Goal: Transaction & Acquisition: Purchase product/service

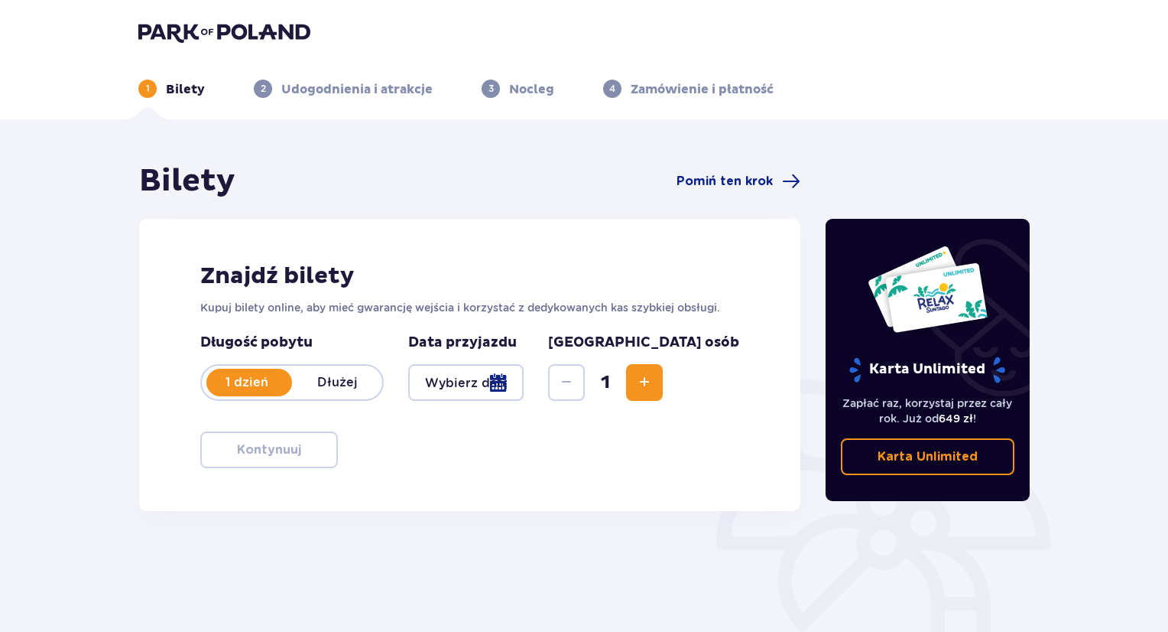
click at [524, 384] on div at bounding box center [465, 382] width 115 height 37
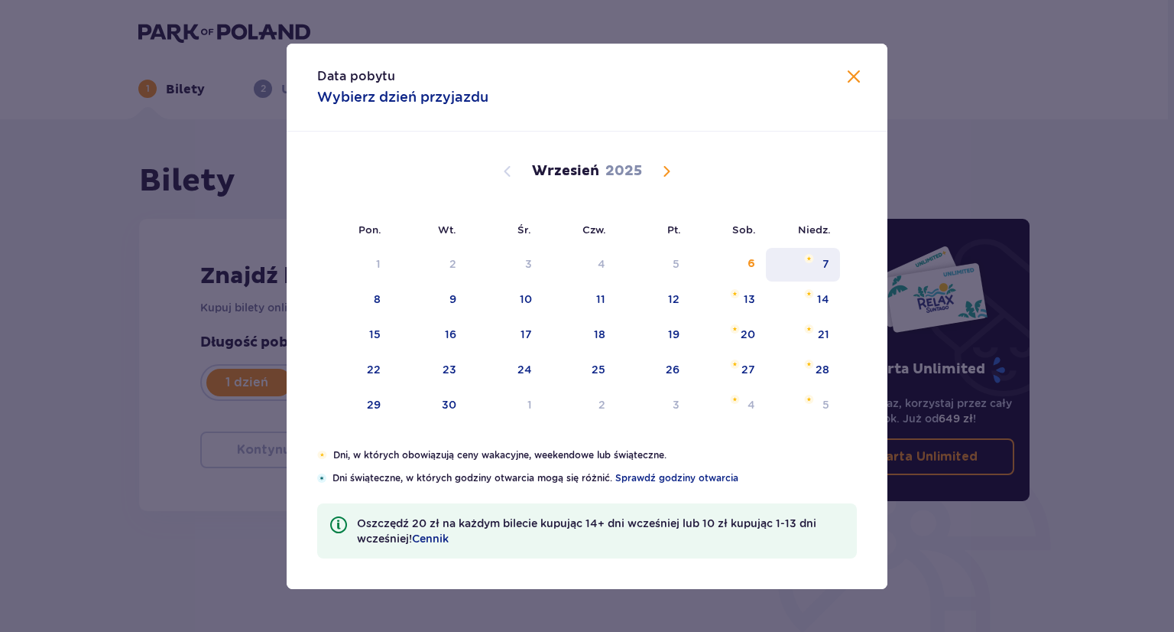
click at [824, 264] on div "7" at bounding box center [826, 263] width 7 height 15
type input "[DATE]"
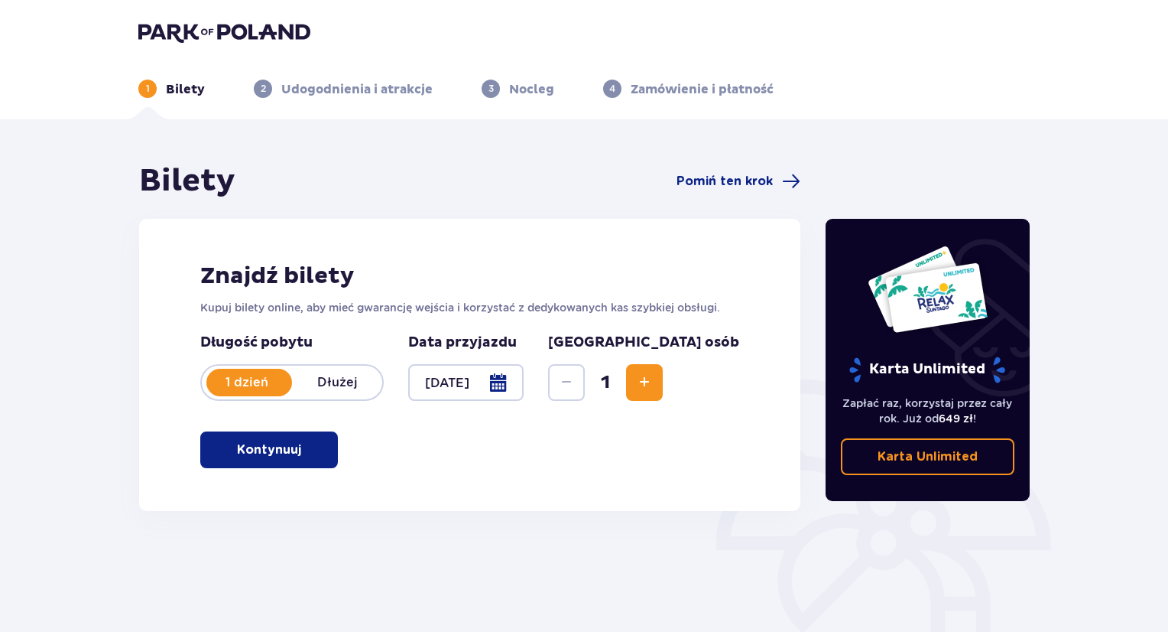
click at [654, 383] on span "Increase" at bounding box center [644, 382] width 18 height 18
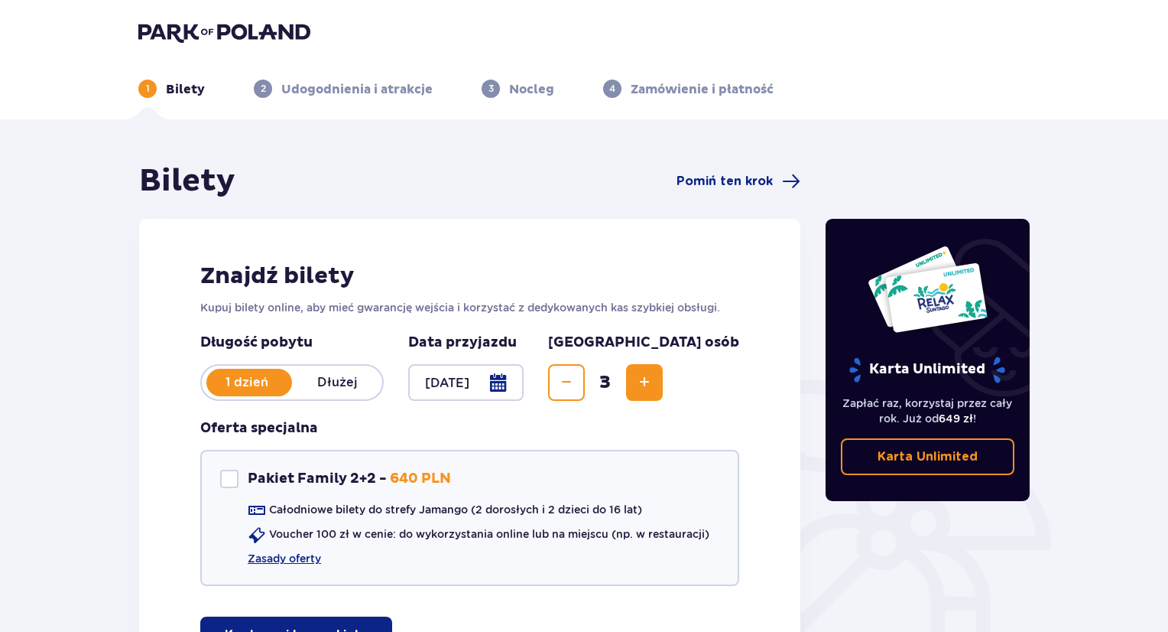
click at [654, 383] on span "Increase" at bounding box center [644, 382] width 18 height 18
click at [232, 482] on div at bounding box center [229, 478] width 18 height 18
checkbox input "true"
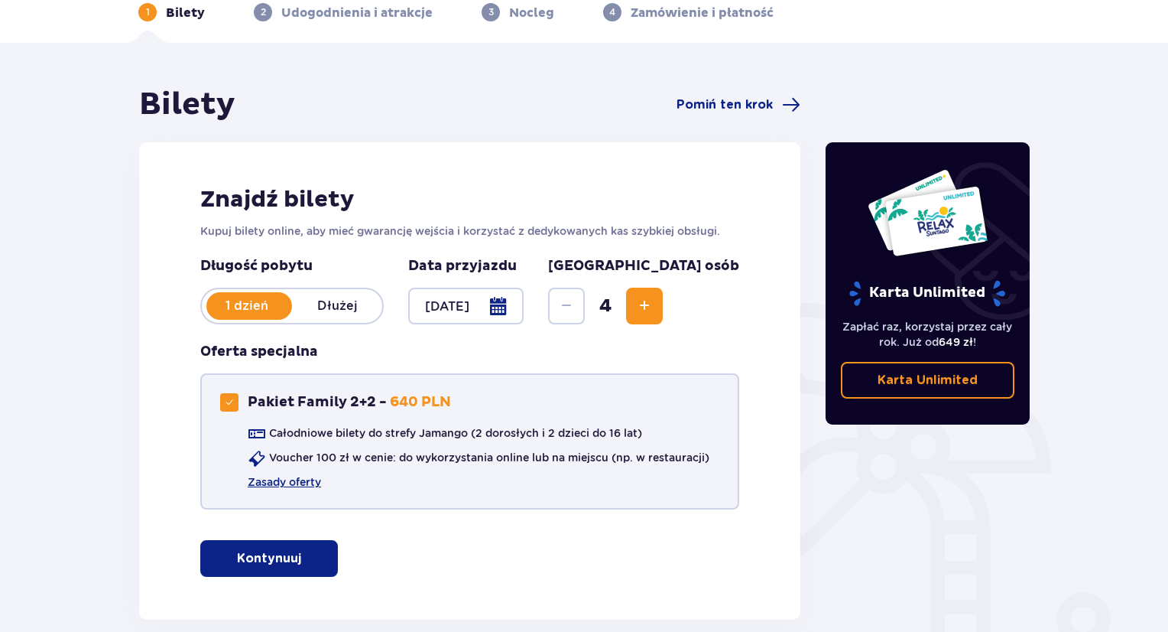
scroll to position [153, 0]
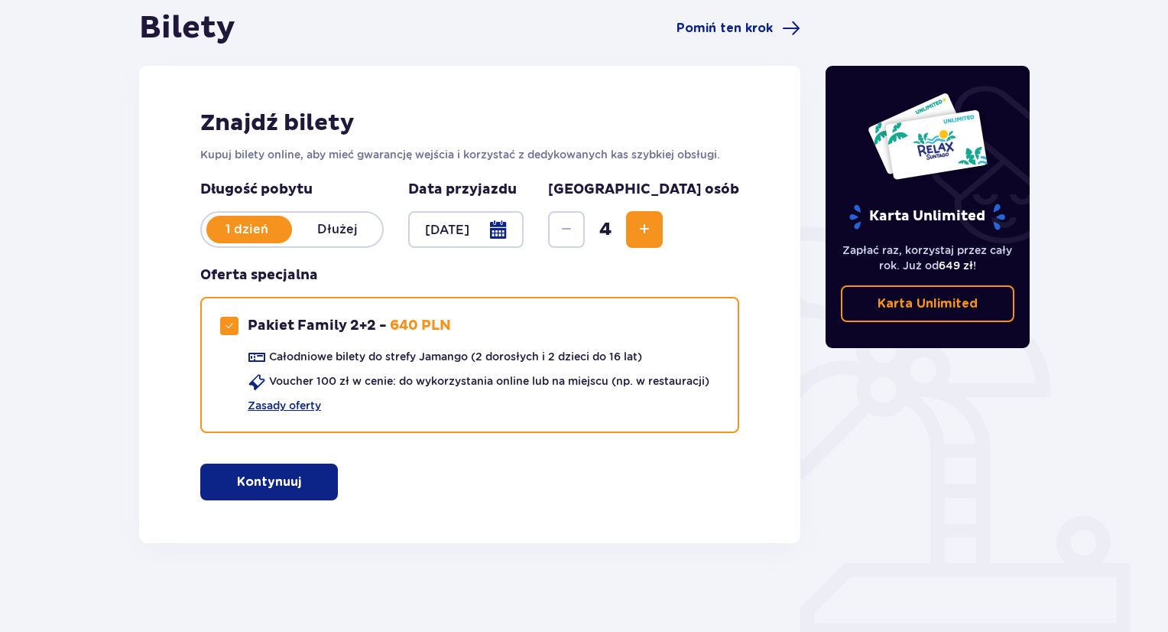
click at [306, 491] on button "Kontynuuj" at bounding box center [269, 481] width 138 height 37
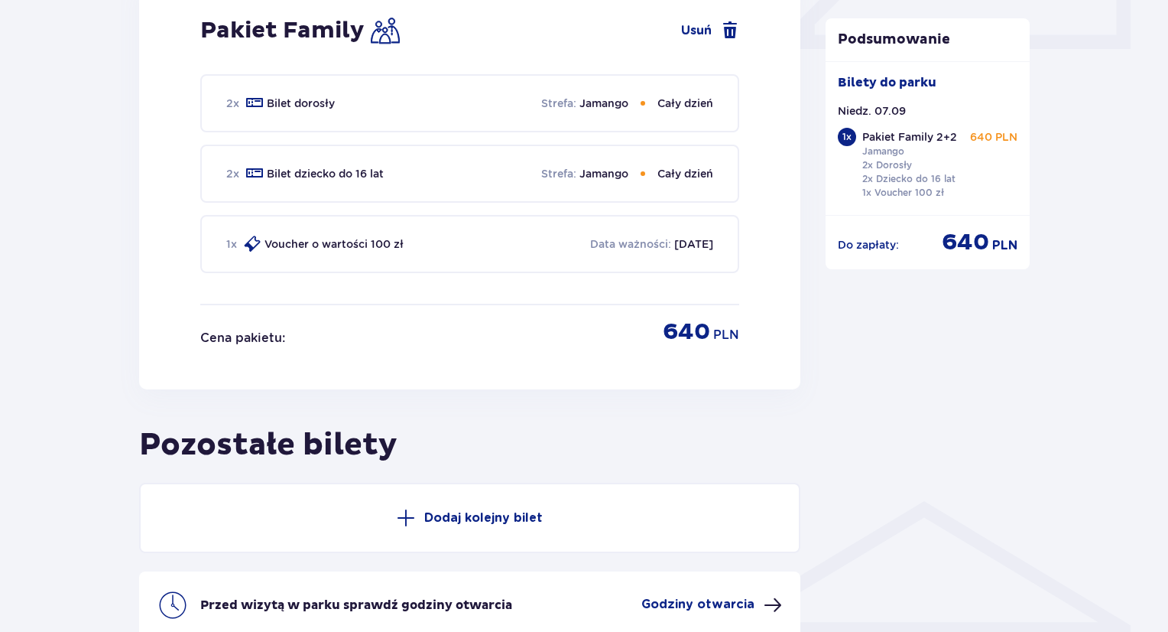
scroll to position [892, 0]
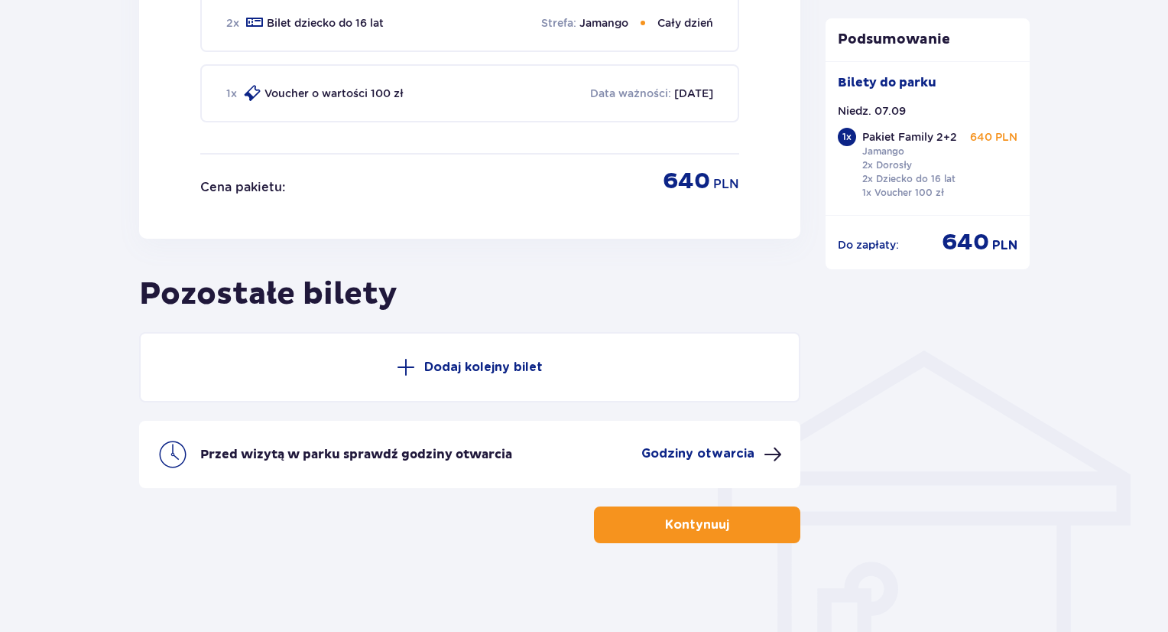
click at [679, 526] on p "Kontynuuj" at bounding box center [697, 524] width 64 height 17
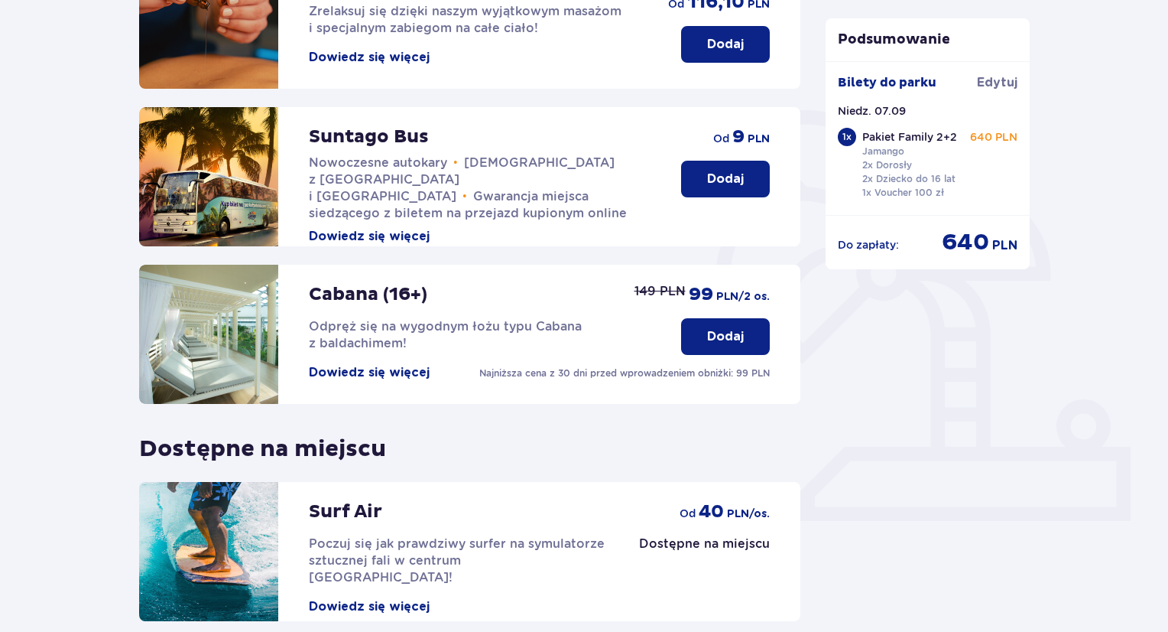
scroll to position [405, 0]
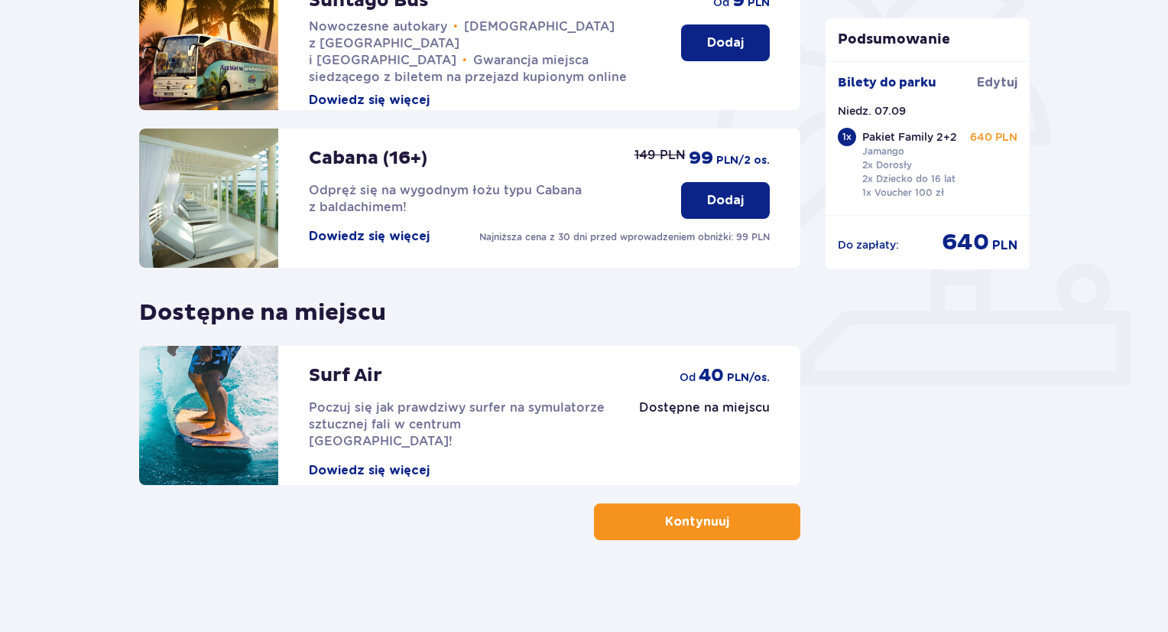
click at [679, 526] on p "Kontynuuj" at bounding box center [697, 521] width 64 height 17
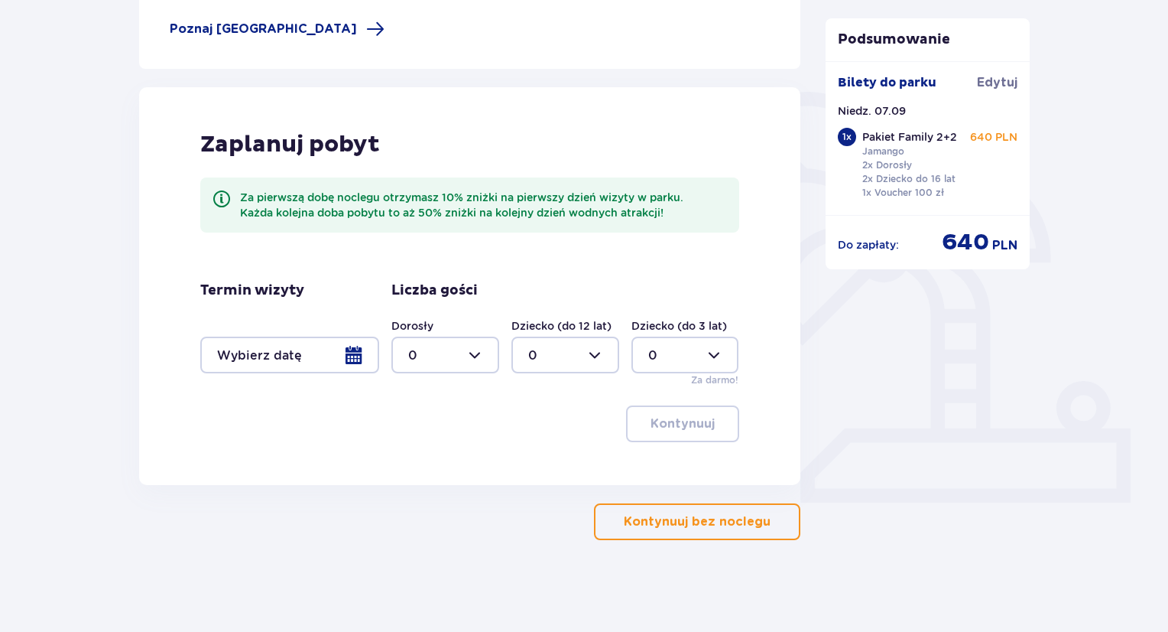
click at [670, 525] on p "Kontynuuj bez noclegu" at bounding box center [697, 521] width 147 height 17
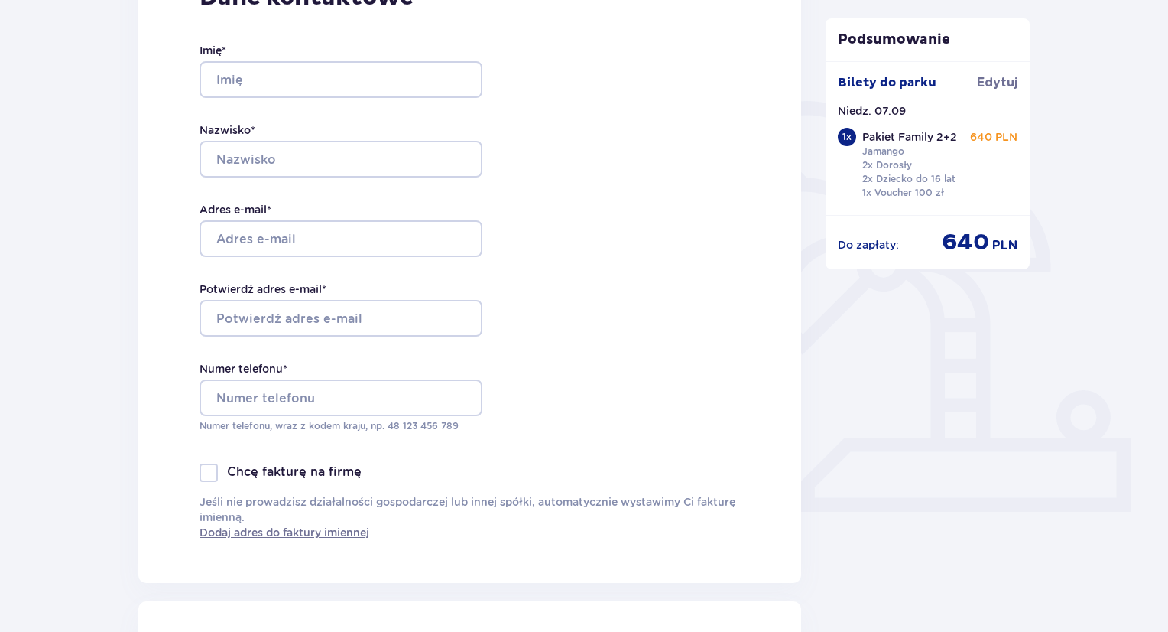
scroll to position [306, 0]
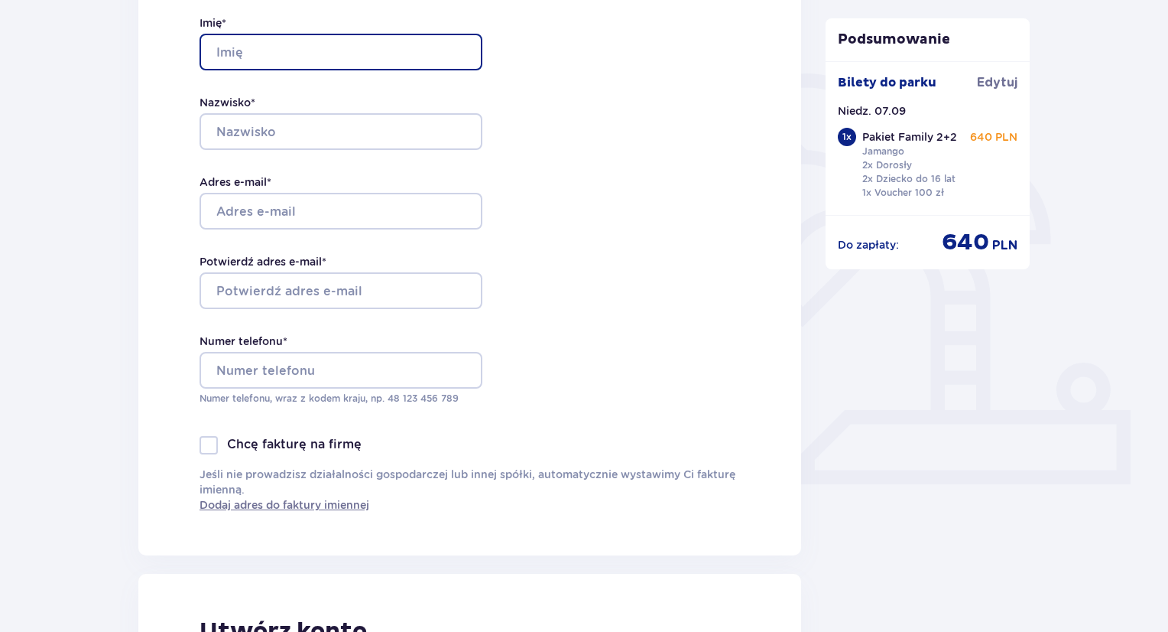
click at [229, 41] on input "Imię *" at bounding box center [341, 52] width 283 height 37
click at [245, 47] on input "Imię *" at bounding box center [341, 52] width 283 height 37
click at [253, 57] on input "Imię *" at bounding box center [341, 52] width 283 height 37
type input "[PERSON_NAME]"
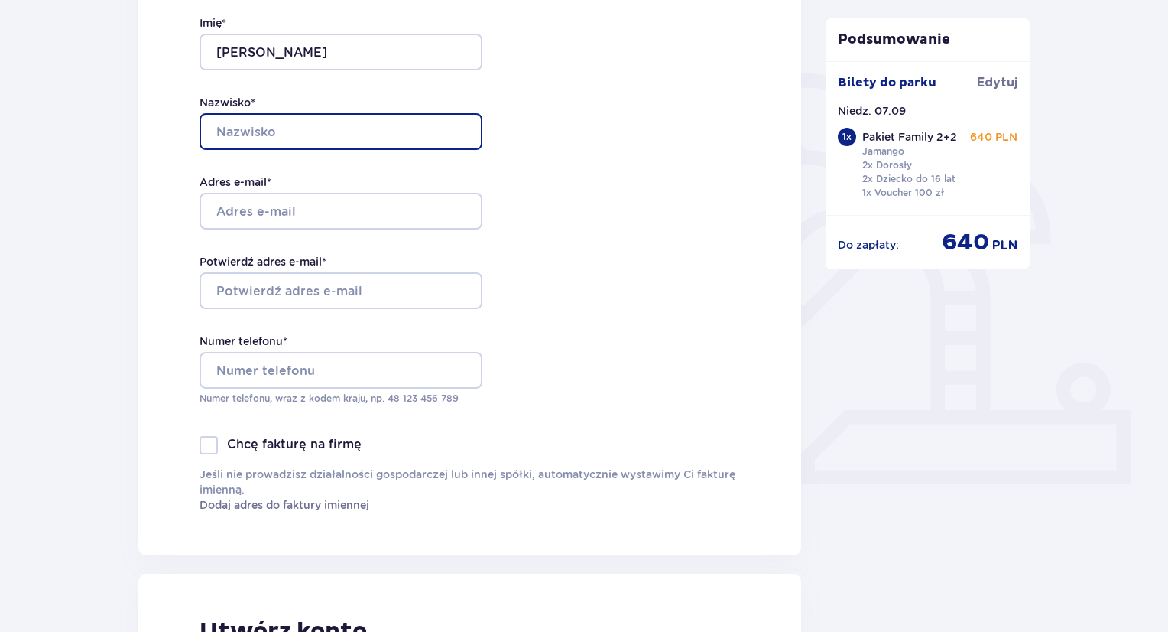
click at [263, 126] on input "Nazwisko *" at bounding box center [341, 131] width 283 height 37
type input "Kubat"
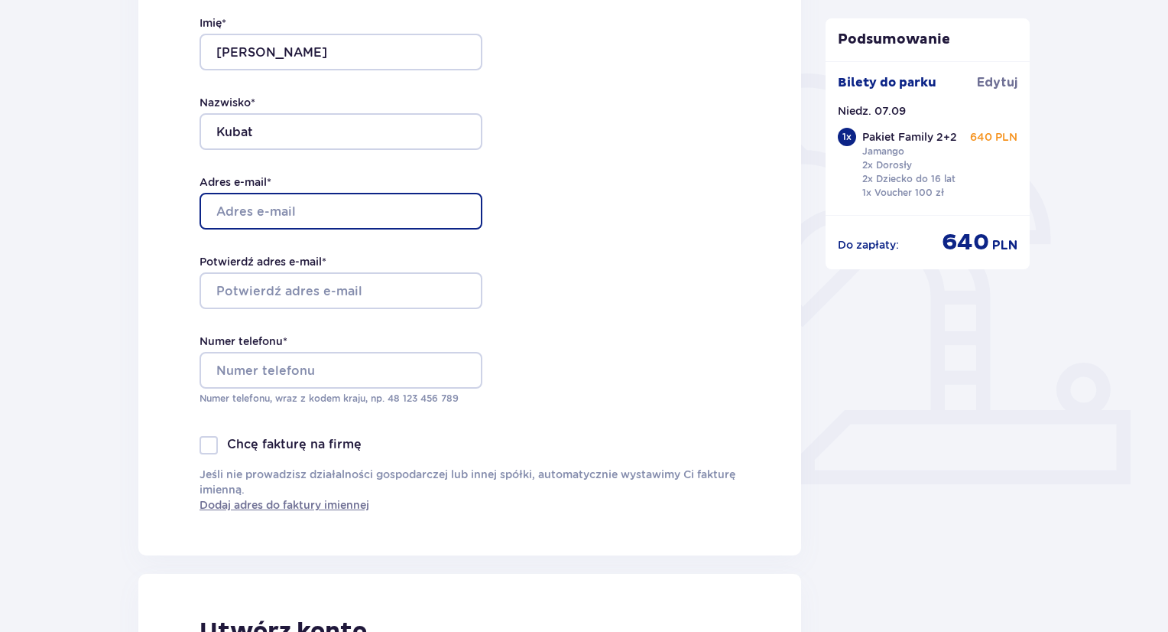
click at [278, 208] on input "Adres e-mail *" at bounding box center [341, 211] width 283 height 37
type input "[EMAIL_ADDRESS][DOMAIN_NAME]"
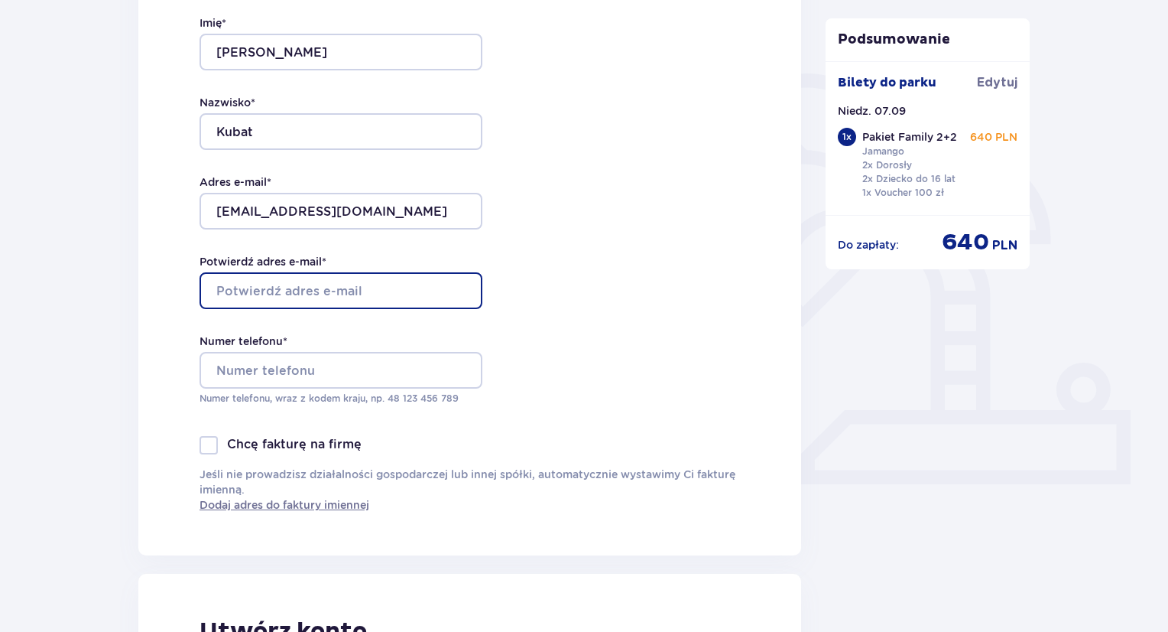
click at [281, 284] on input "Potwierdź adres e-mail *" at bounding box center [341, 290] width 283 height 37
type input "[EMAIL_ADDRESS][DOMAIN_NAME]"
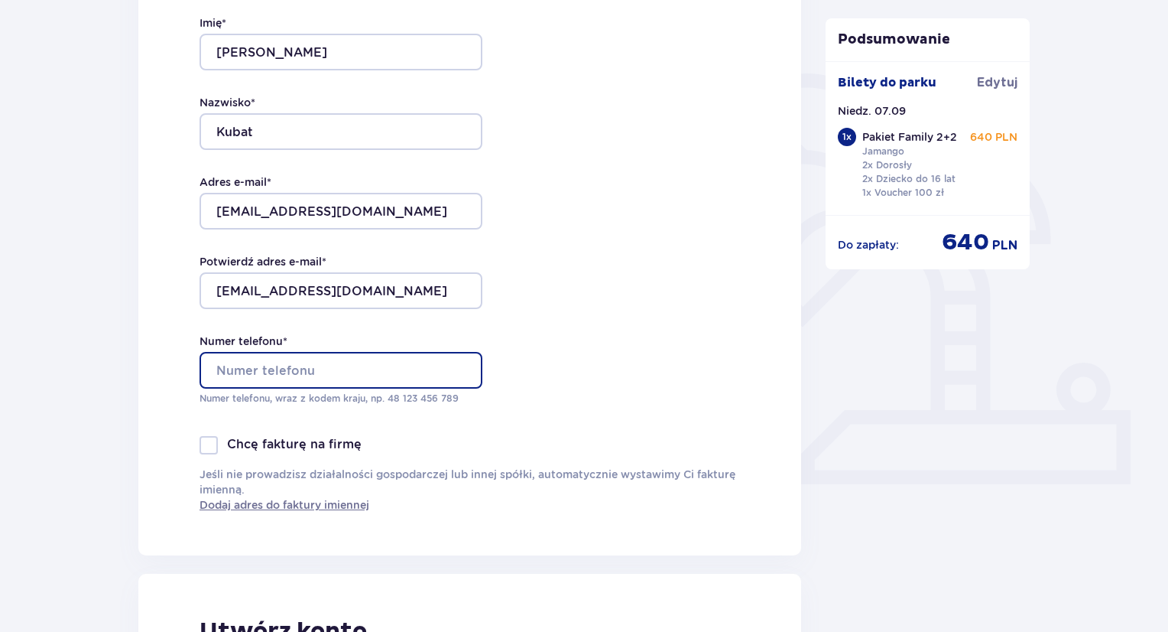
click at [260, 380] on input "Numer telefonu *" at bounding box center [341, 370] width 283 height 37
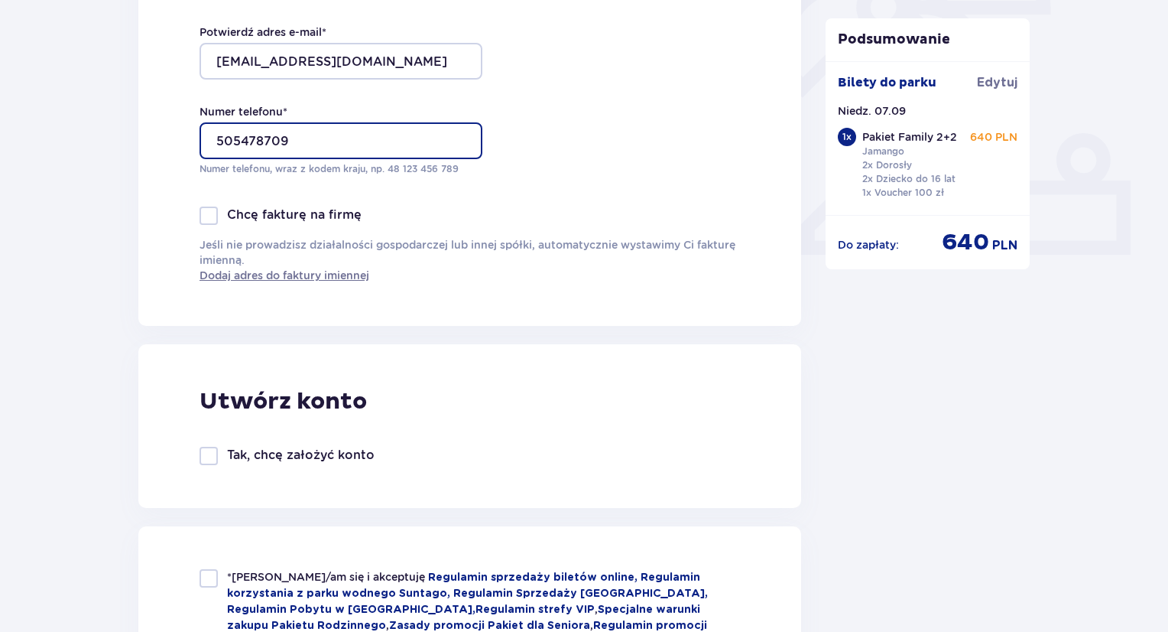
scroll to position [688, 0]
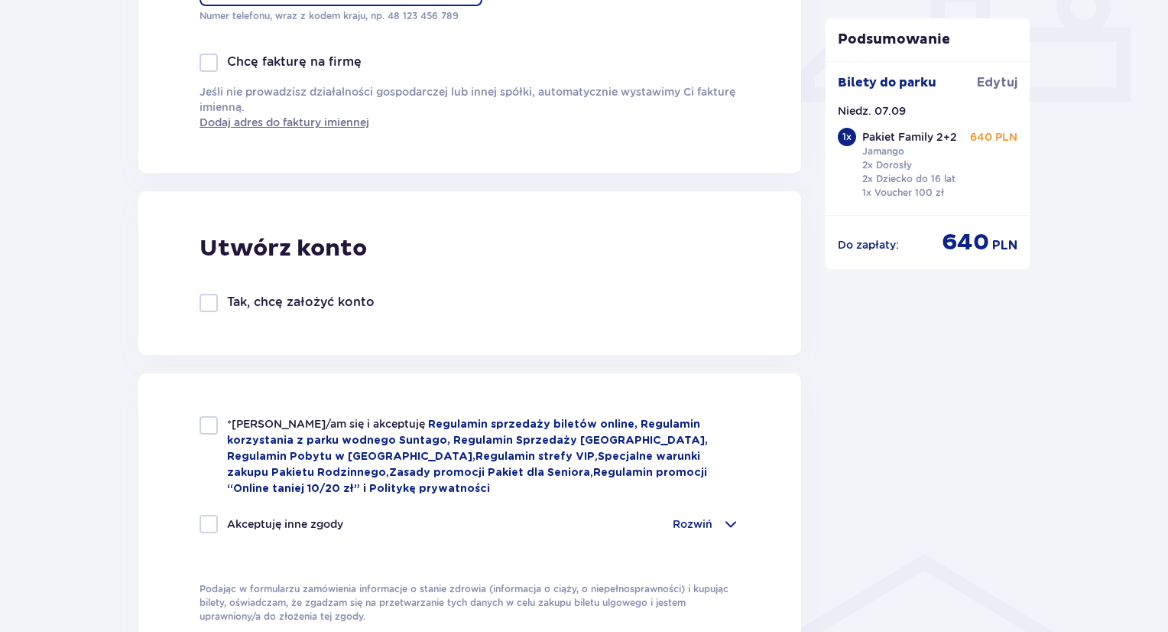
type input "505478709"
click at [208, 422] on div at bounding box center [209, 425] width 18 height 18
checkbox input "true"
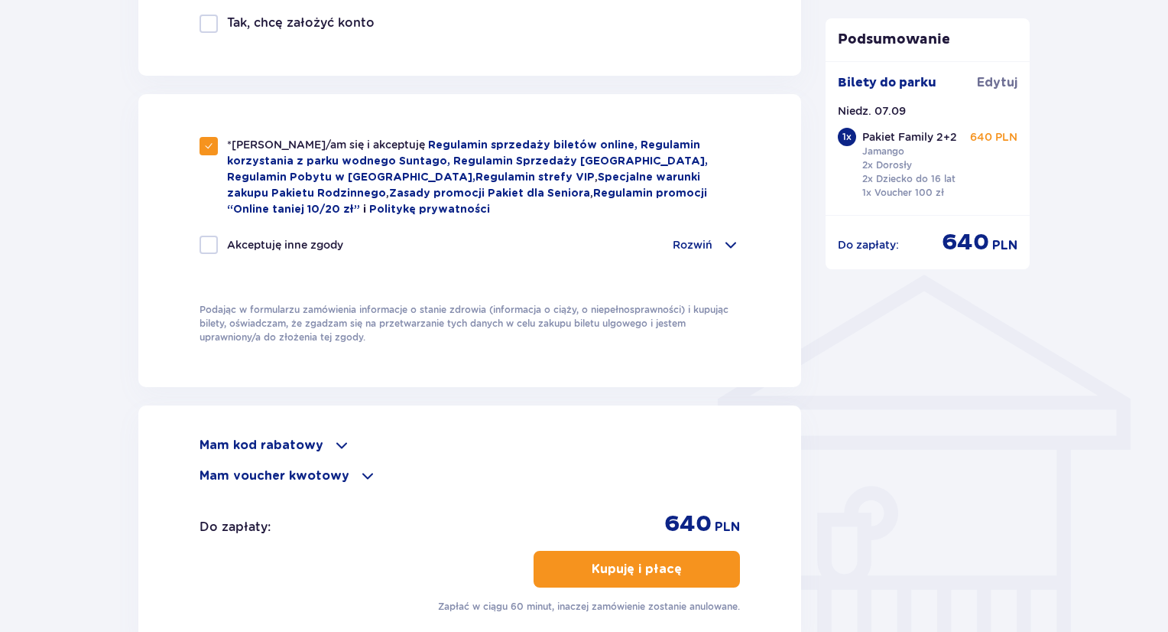
scroll to position [994, 0]
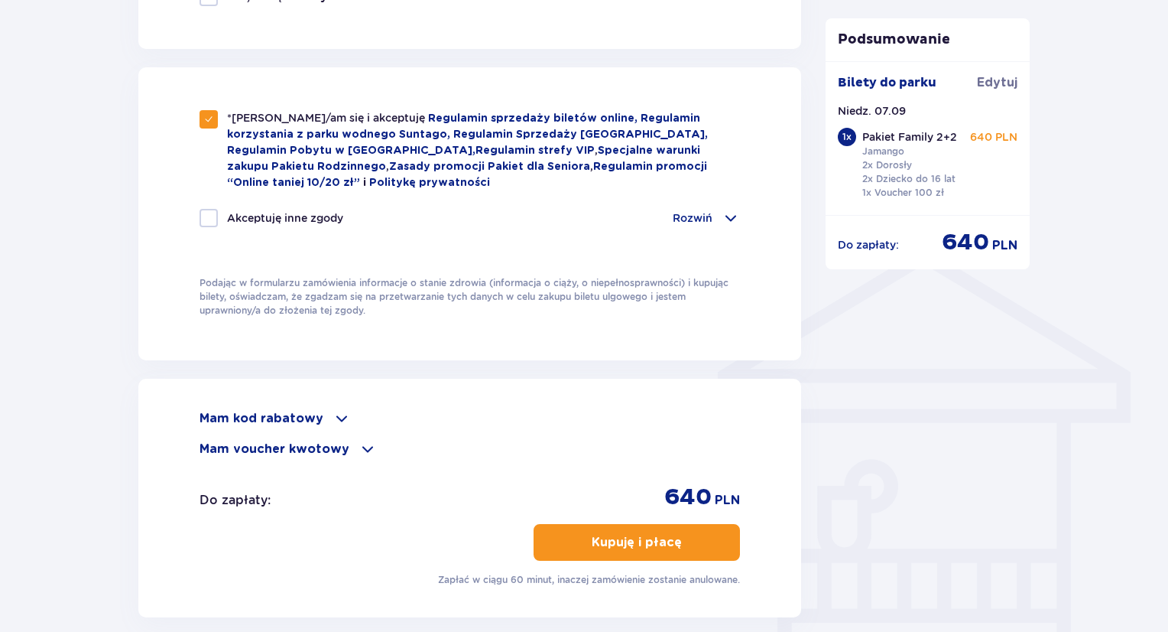
click at [359, 447] on span at bounding box center [368, 449] width 18 height 18
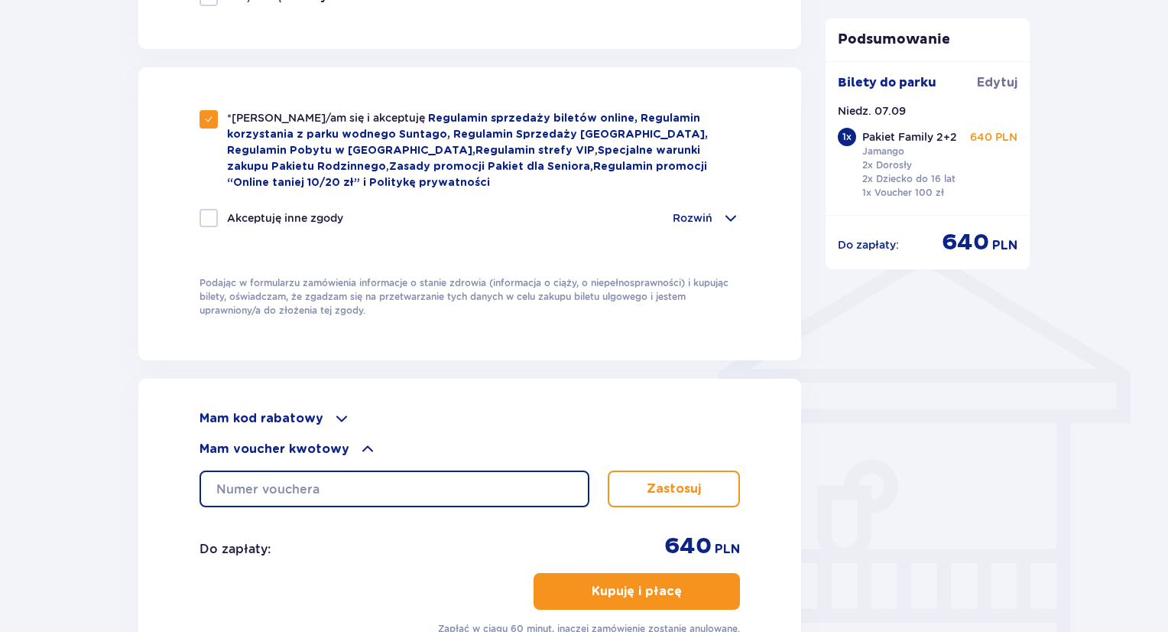
click at [314, 482] on input "text" at bounding box center [395, 488] width 390 height 37
type input "0640003097426911"
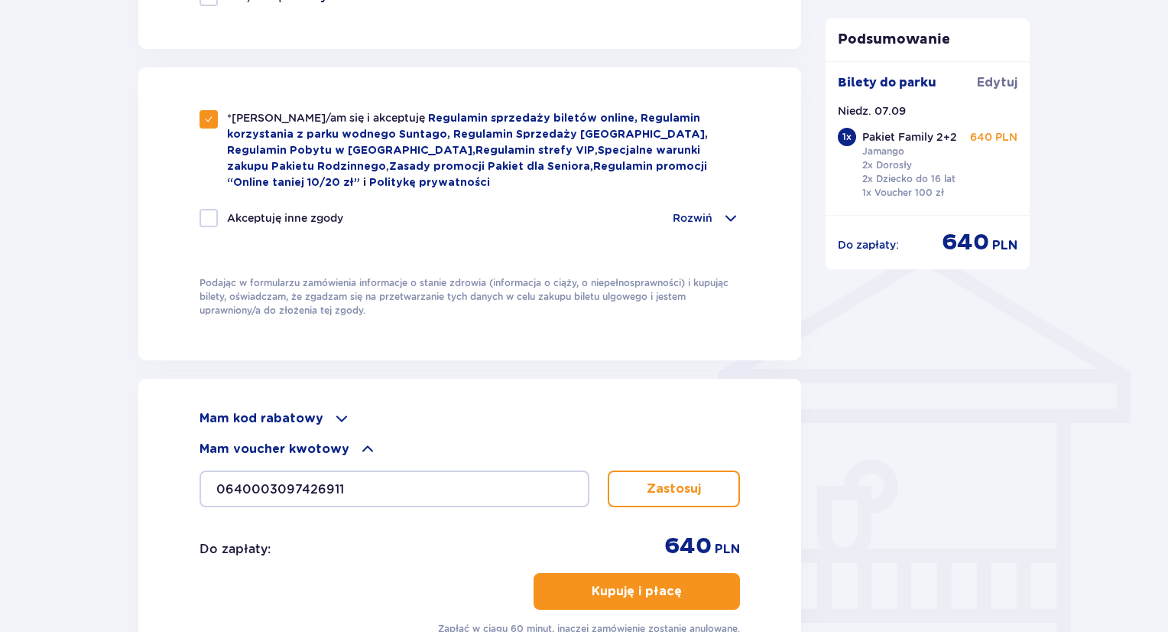
click at [645, 476] on button "Zastosuj" at bounding box center [674, 488] width 132 height 37
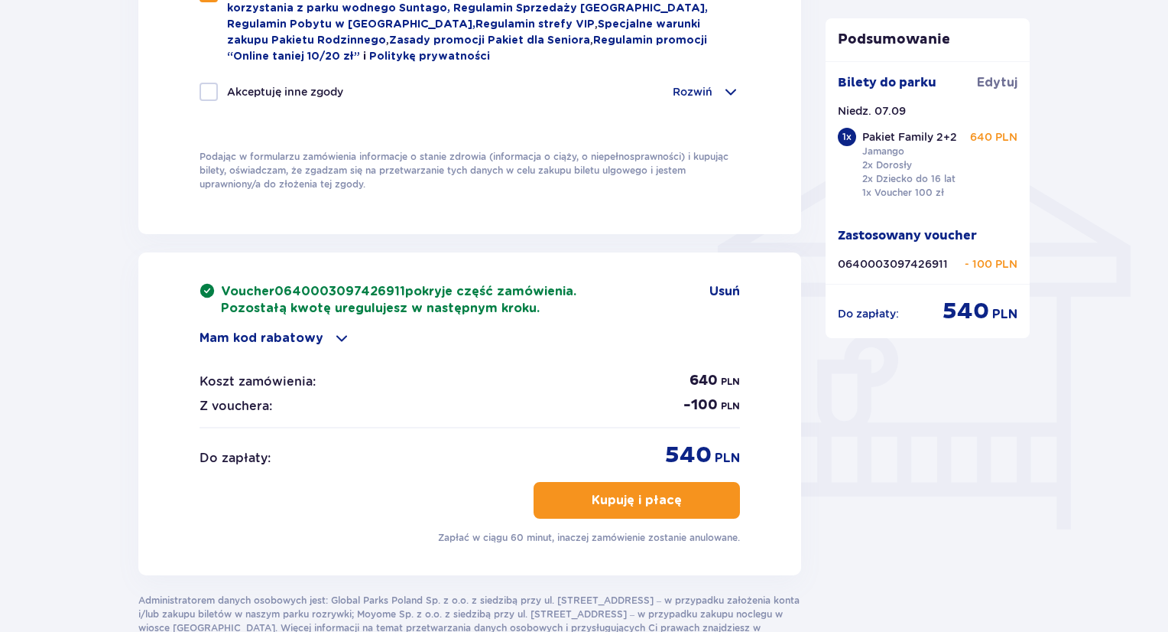
scroll to position [1147, 0]
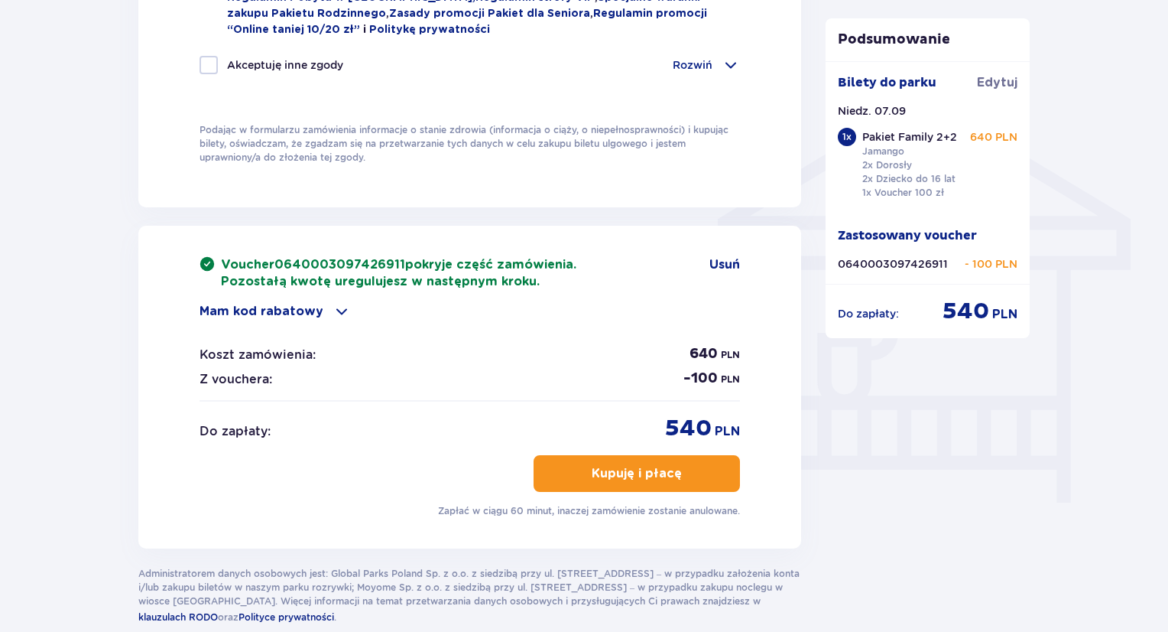
click at [333, 313] on span at bounding box center [342, 311] width 18 height 18
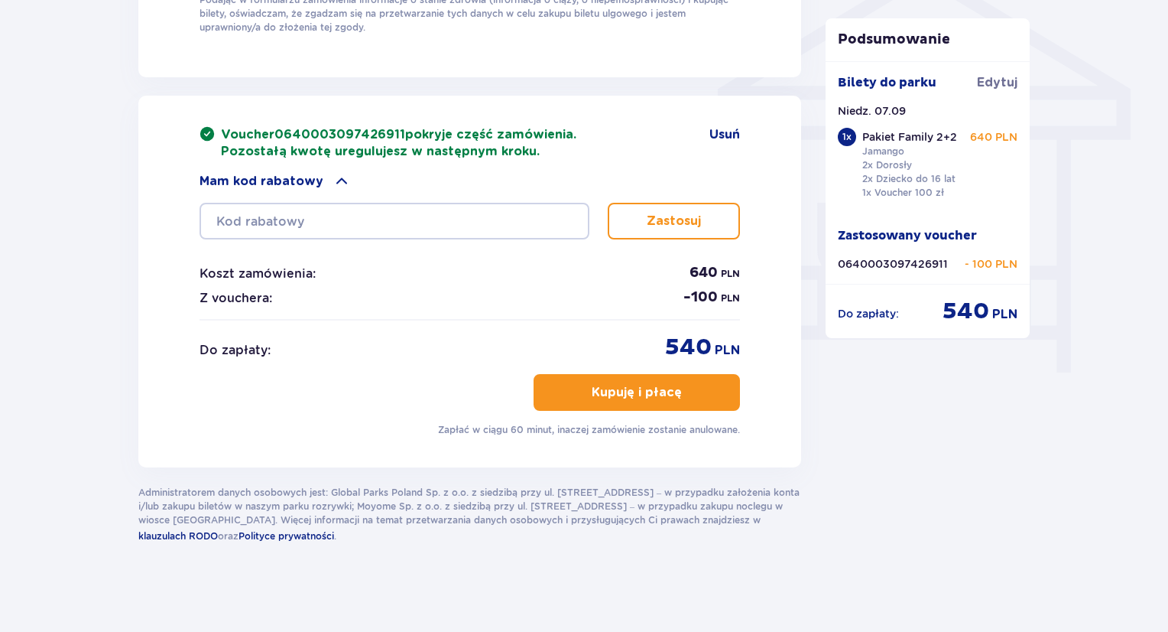
scroll to position [1200, 0]
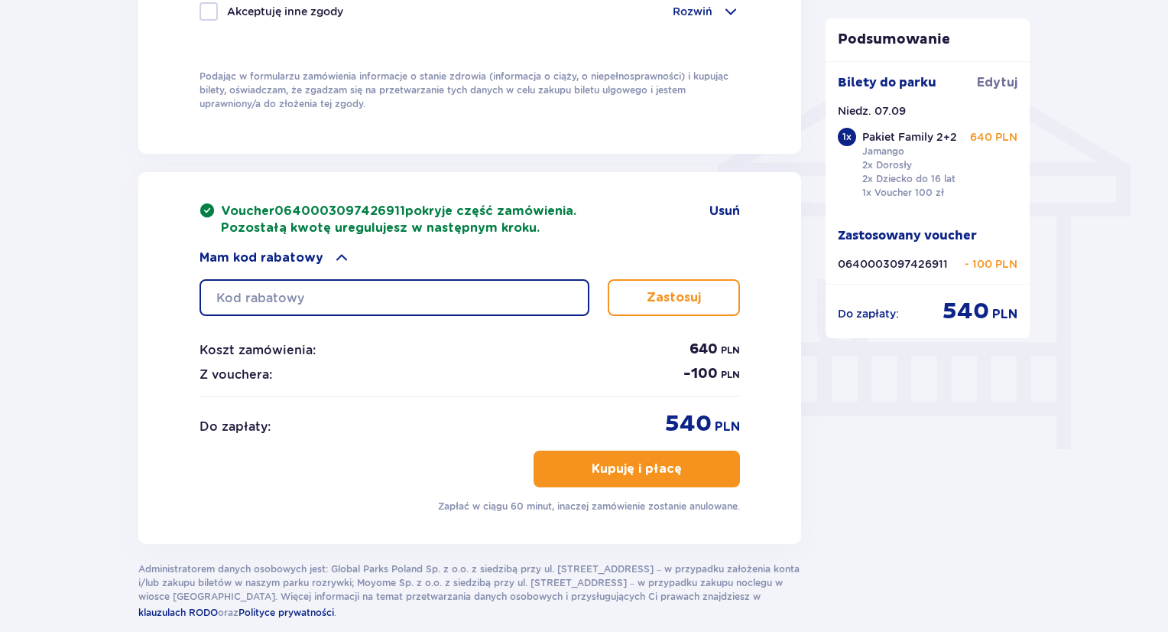
click at [291, 300] on input "text" at bounding box center [395, 297] width 390 height 37
type input "0630002097726103"
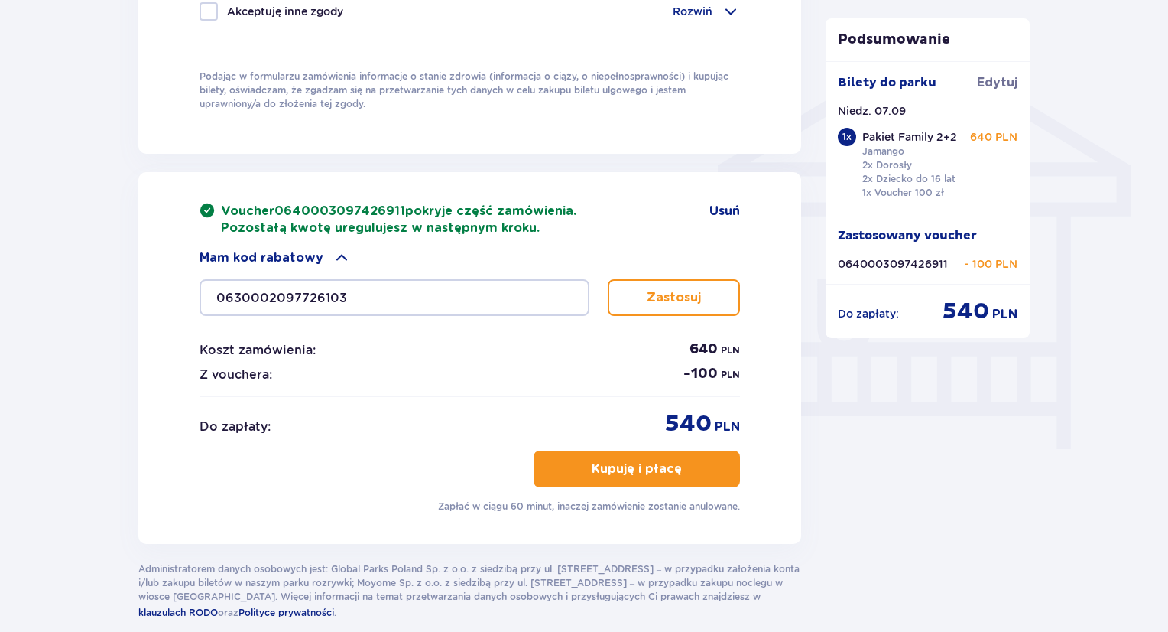
click at [643, 296] on button "Zastosuj" at bounding box center [674, 297] width 132 height 37
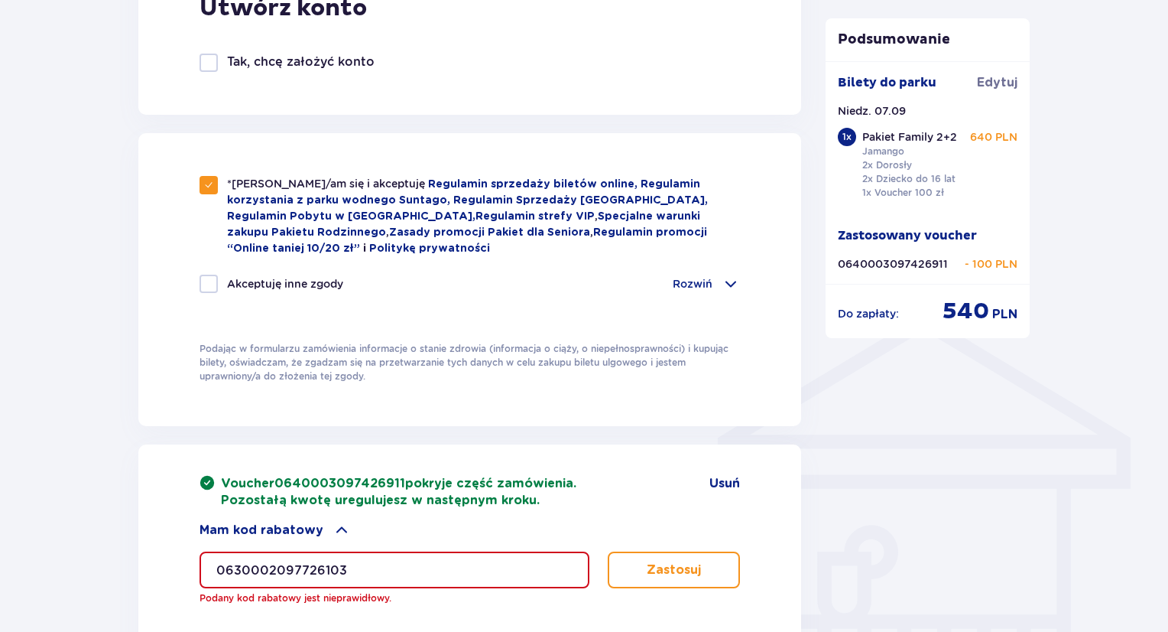
scroll to position [1124, 0]
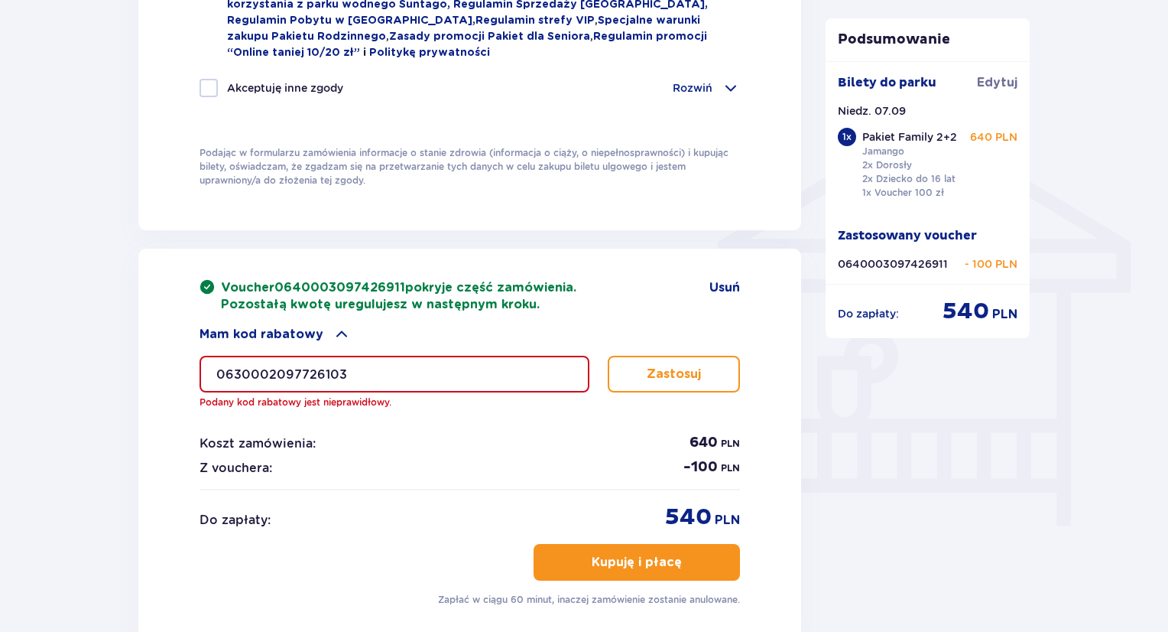
click at [620, 545] on button "Kupuję i płacę" at bounding box center [637, 562] width 206 height 37
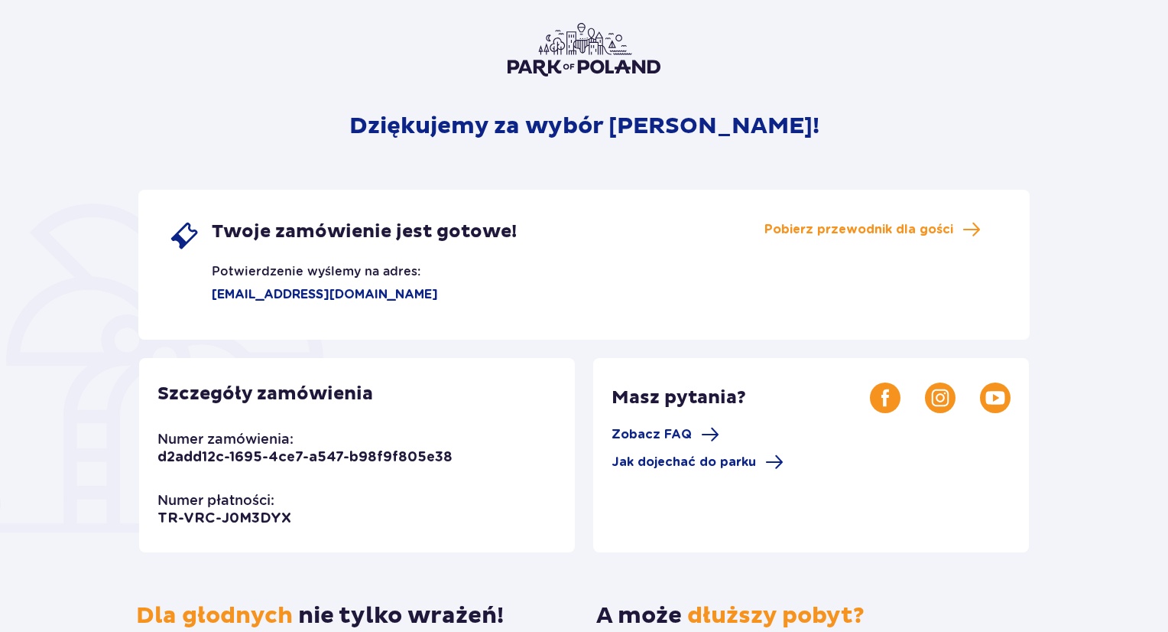
scroll to position [76, 0]
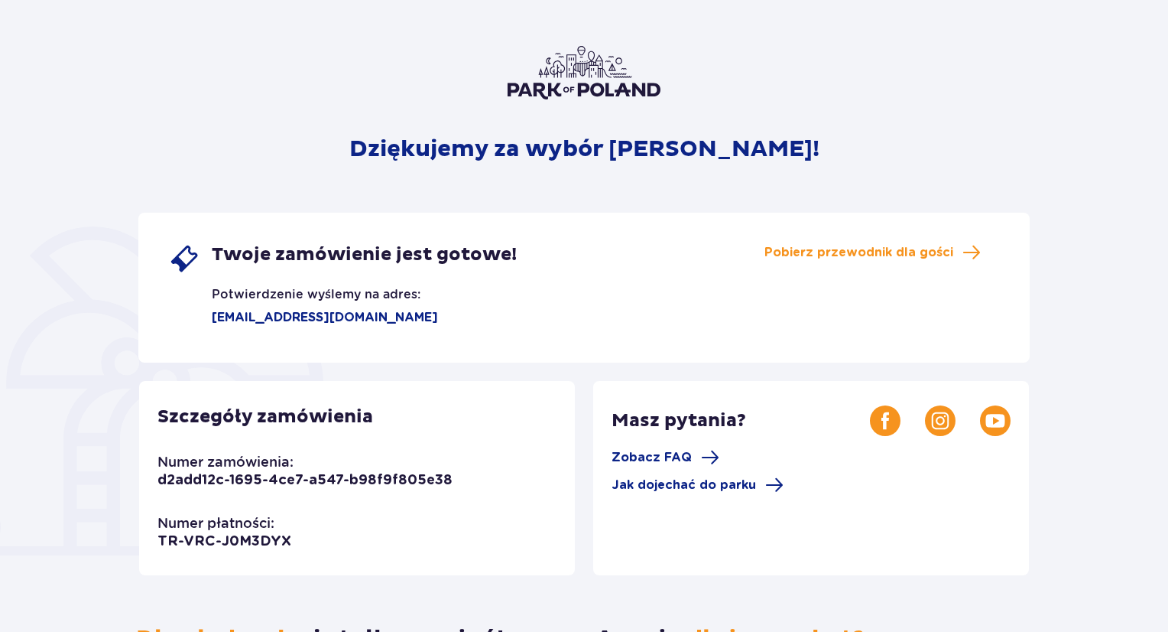
click at [697, 210] on div "Dziękujemy za wybór [PERSON_NAME]! Twoje zamówienie jest gotowe! Potwierdzenie …" at bounding box center [584, 442] width 892 height 792
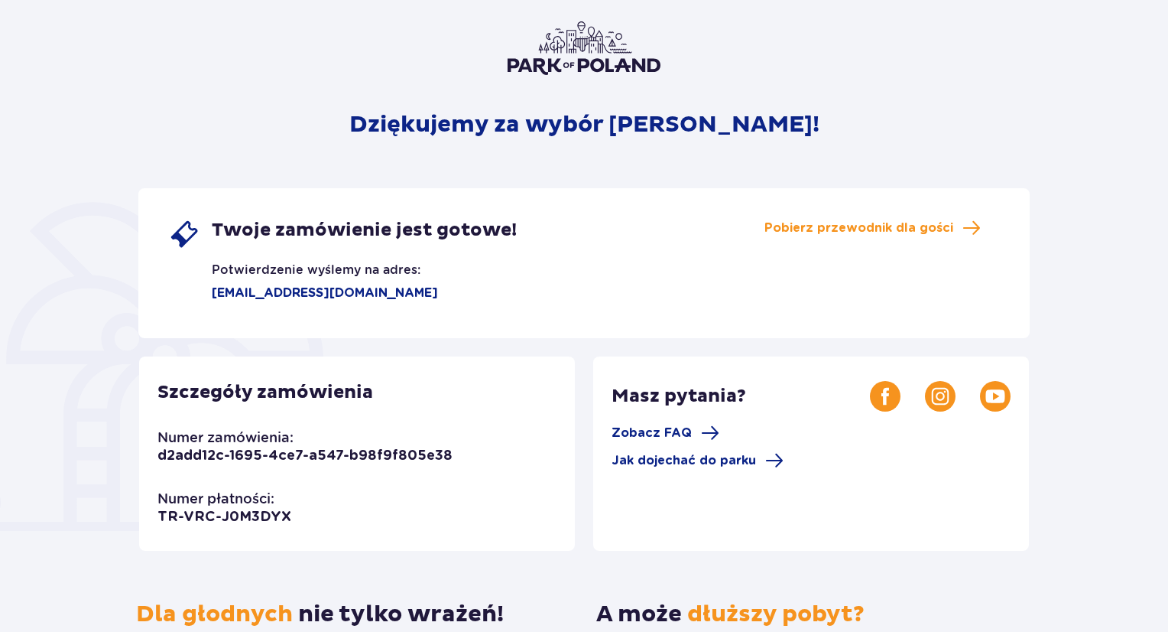
scroll to position [0, 0]
